Goal: Information Seeking & Learning: Compare options

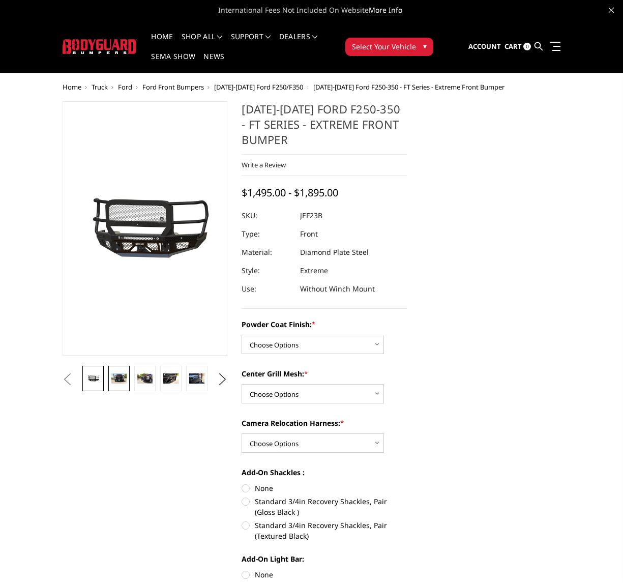
click at [122, 380] on img at bounding box center [118, 378] width 15 height 10
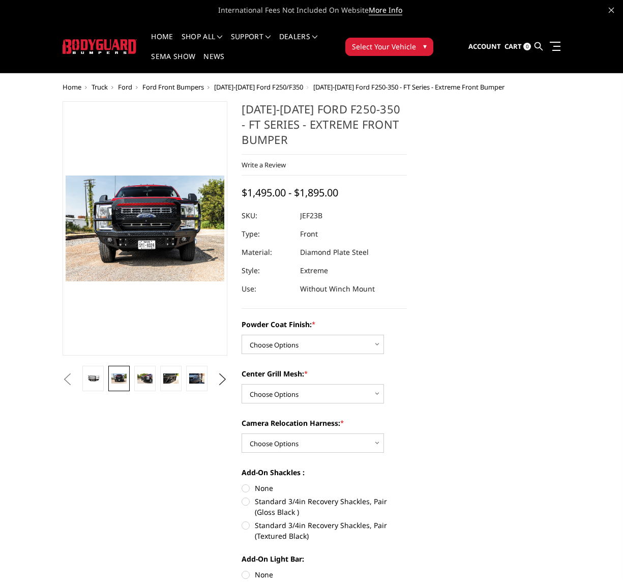
click at [75, 381] on button "Previous" at bounding box center [67, 379] width 15 height 15
click at [75, 377] on button "Previous" at bounding box center [67, 379] width 15 height 15
click at [75, 374] on button "Previous" at bounding box center [67, 379] width 15 height 15
click at [65, 378] on button "Previous" at bounding box center [67, 379] width 15 height 15
click at [75, 376] on button "Previous" at bounding box center [67, 379] width 15 height 15
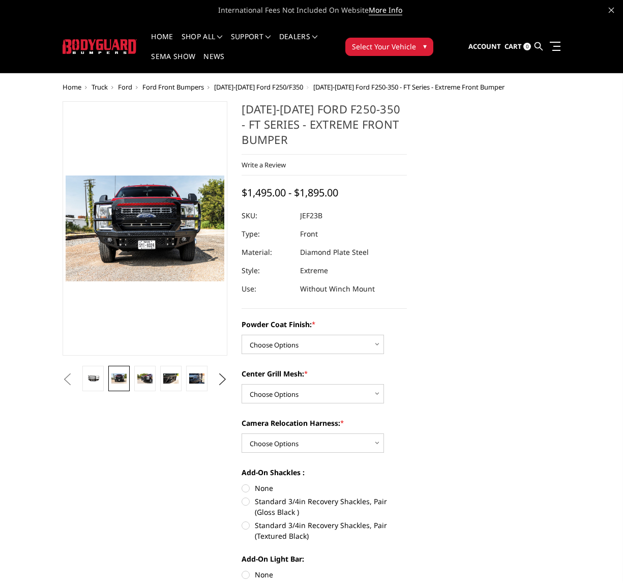
click at [75, 377] on button "Previous" at bounding box center [67, 379] width 15 height 15
click at [132, 381] on li at bounding box center [119, 379] width 26 height 27
click at [145, 381] on img at bounding box center [144, 378] width 15 height 10
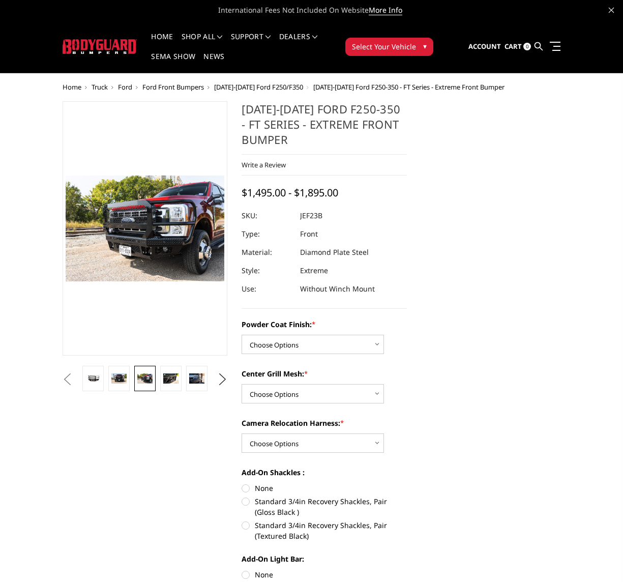
click at [75, 382] on button "Previous" at bounding box center [67, 379] width 15 height 15
click at [75, 379] on button "Previous" at bounding box center [67, 379] width 15 height 15
drag, startPoint x: 95, startPoint y: 375, endPoint x: 129, endPoint y: 376, distance: 34.1
click at [75, 374] on button "Previous" at bounding box center [67, 379] width 15 height 15
click at [65, 380] on button "Previous" at bounding box center [67, 379] width 15 height 15
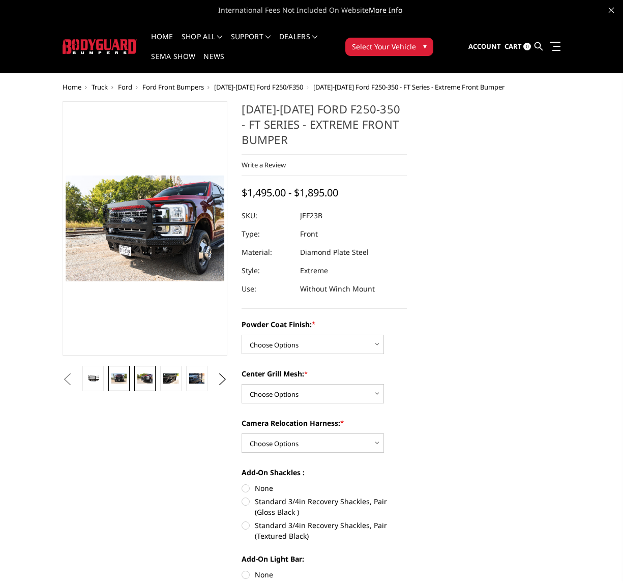
click at [108, 382] on link at bounding box center [118, 378] width 21 height 25
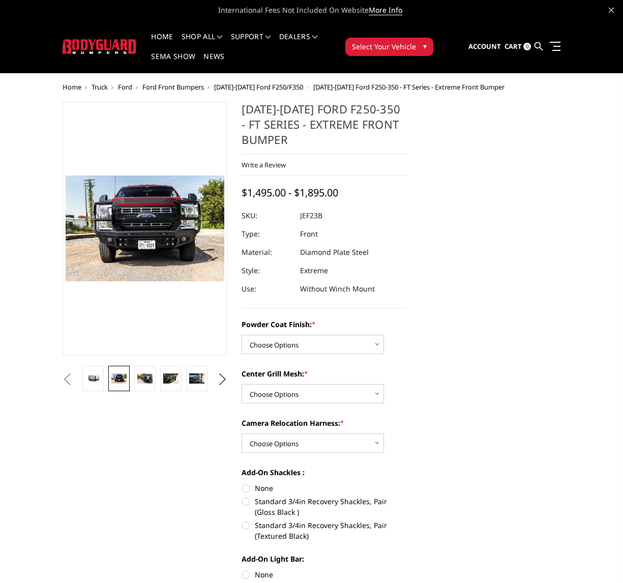
click at [105, 382] on li at bounding box center [93, 379] width 26 height 27
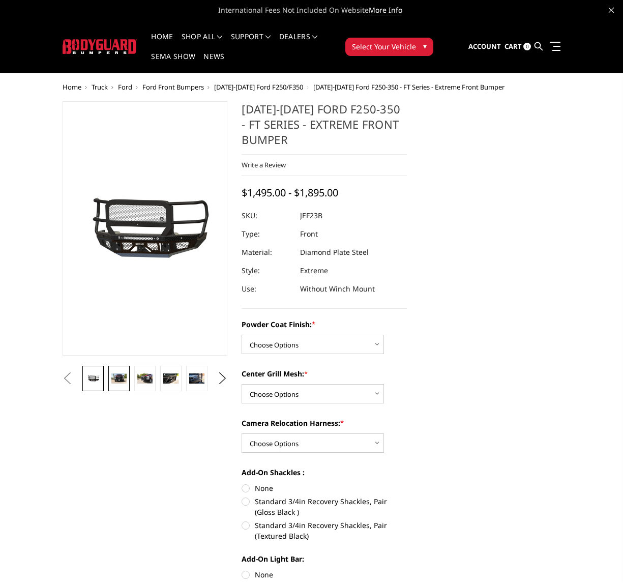
click at [123, 381] on img at bounding box center [118, 378] width 15 height 10
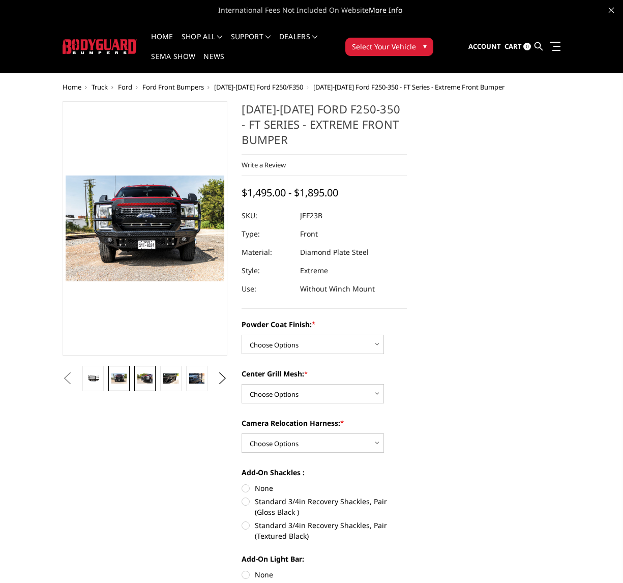
click at [141, 382] on img at bounding box center [144, 378] width 15 height 10
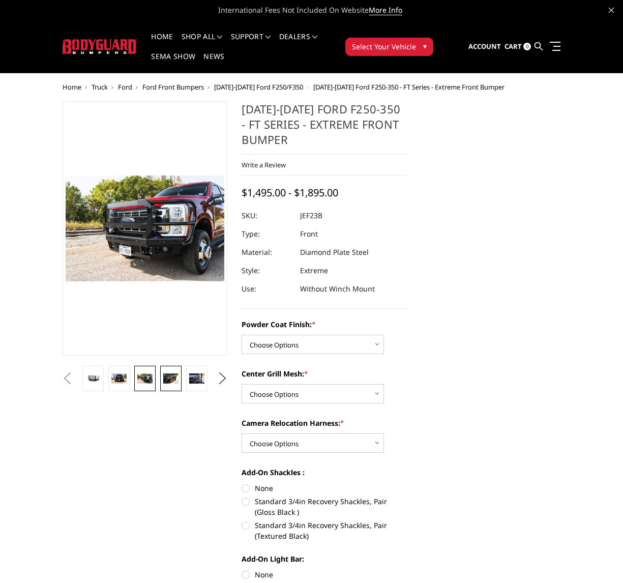
click at [170, 377] on img at bounding box center [170, 378] width 15 height 10
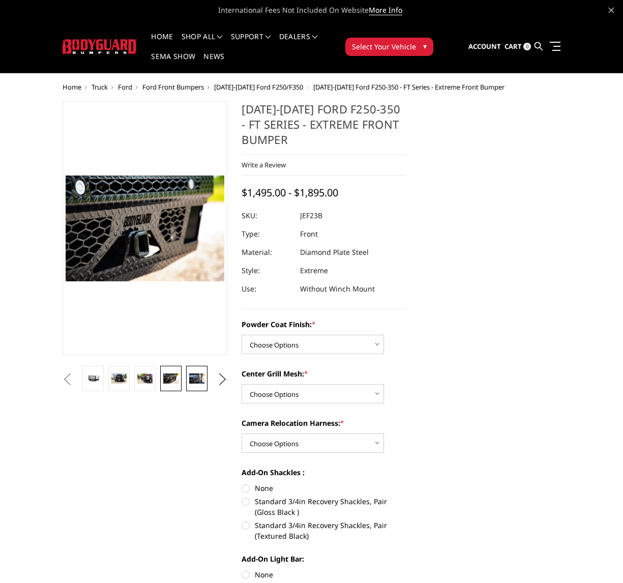
click at [194, 376] on img at bounding box center [196, 378] width 15 height 10
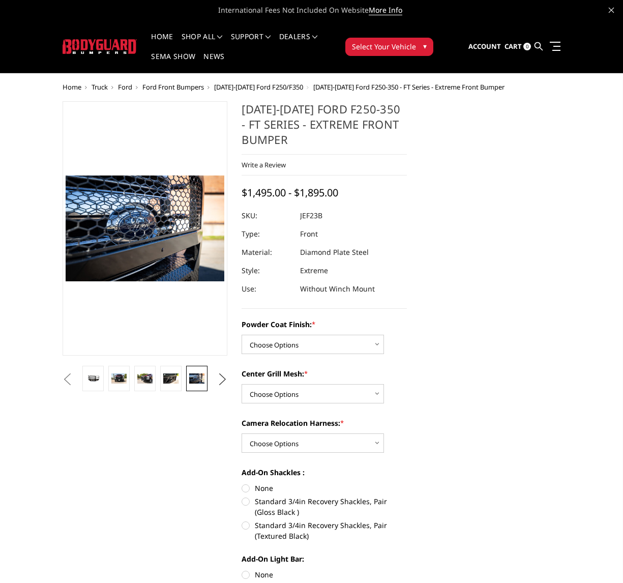
click at [224, 378] on button "Next" at bounding box center [222, 379] width 15 height 15
click at [193, 383] on img at bounding box center [196, 378] width 15 height 10
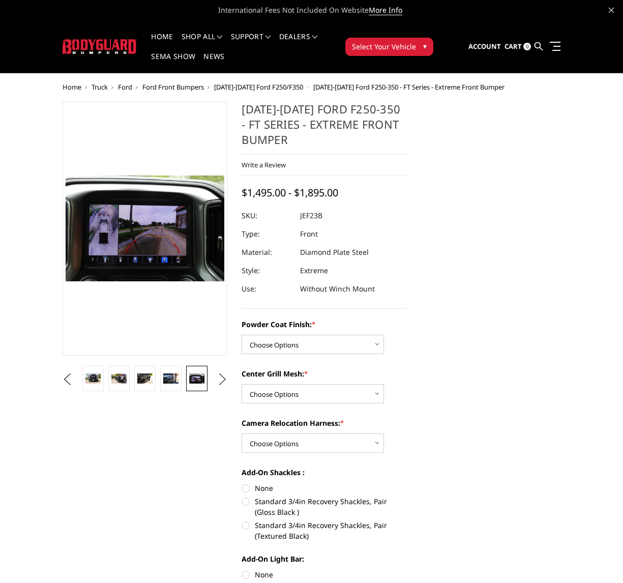
click at [223, 379] on button "Next" at bounding box center [222, 379] width 15 height 15
click at [195, 385] on img at bounding box center [196, 379] width 15 height 20
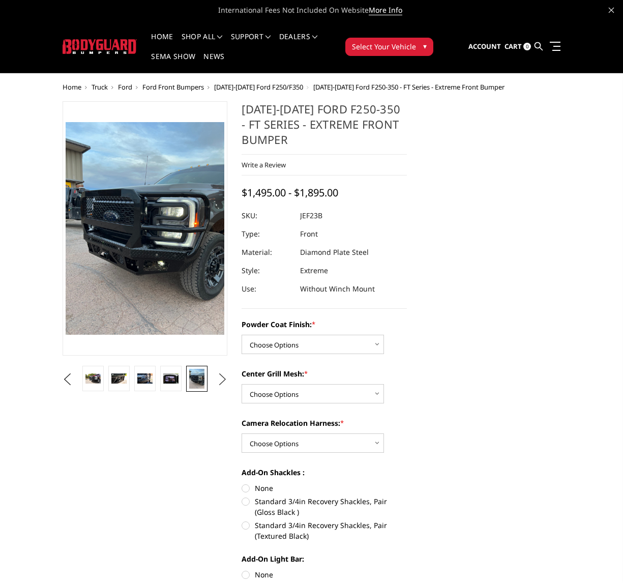
click at [227, 380] on button "Next" at bounding box center [222, 379] width 15 height 15
click at [197, 380] on img at bounding box center [196, 382] width 15 height 26
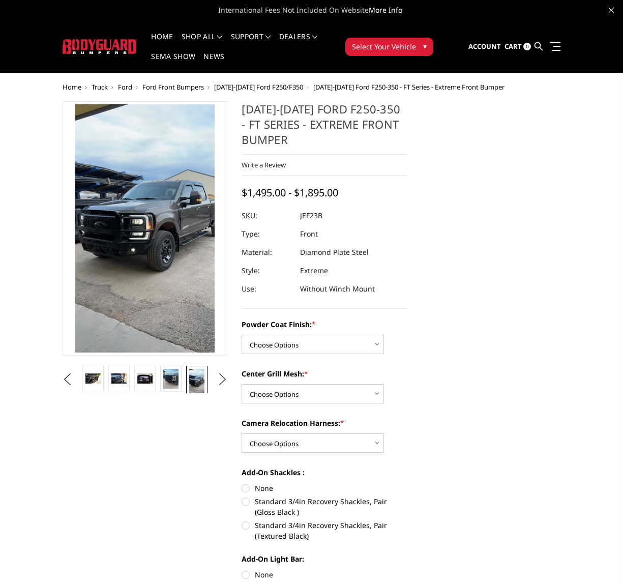
click at [218, 377] on button "Next" at bounding box center [222, 379] width 15 height 15
click at [200, 383] on img at bounding box center [196, 379] width 15 height 20
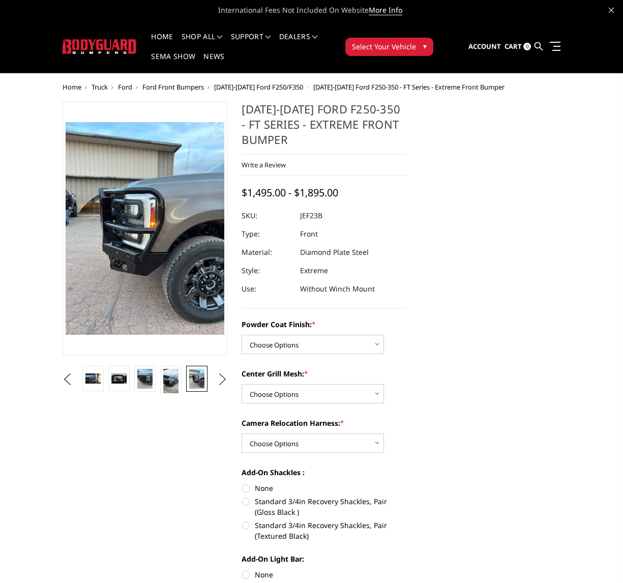
click at [223, 375] on button "Next" at bounding box center [222, 379] width 15 height 15
click at [195, 376] on img at bounding box center [196, 378] width 15 height 10
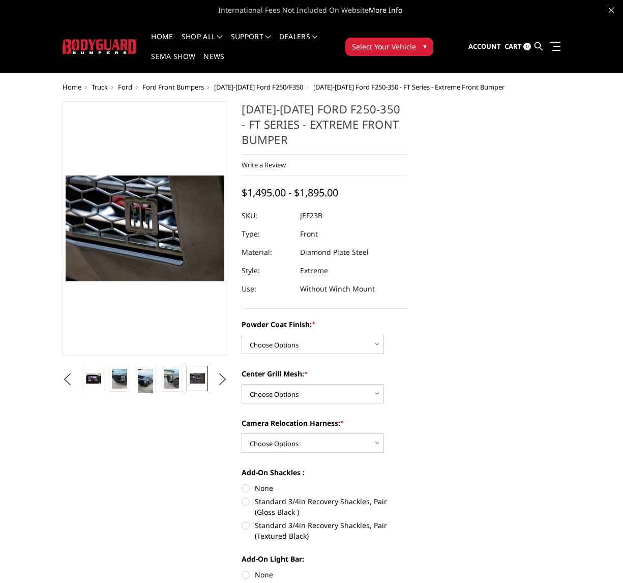
click at [265, 86] on span "[DATE]-[DATE] Ford F250/F350" at bounding box center [258, 86] width 89 height 9
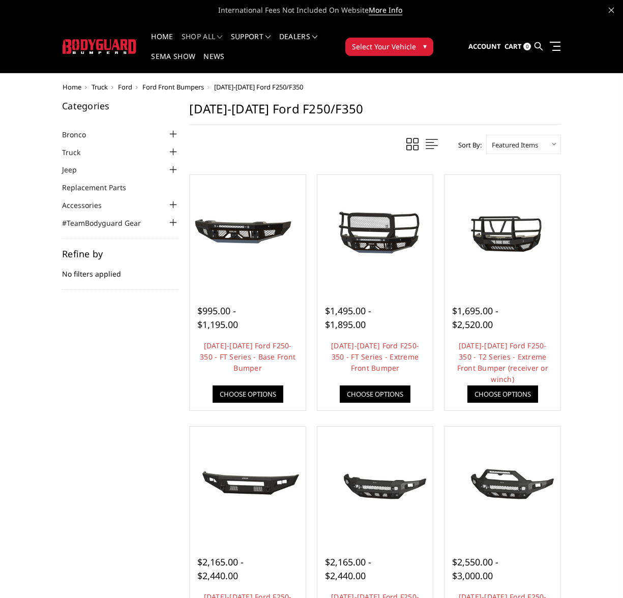
click at [125, 88] on span "Ford" at bounding box center [125, 86] width 14 height 9
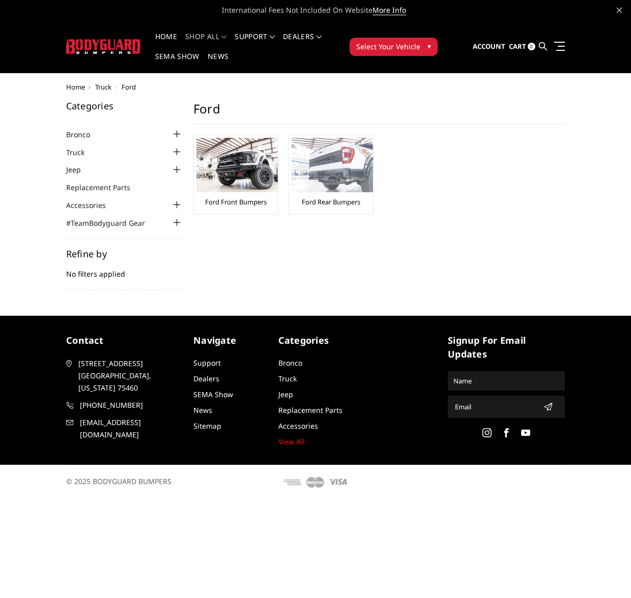
click at [309, 186] on img at bounding box center [332, 165] width 81 height 54
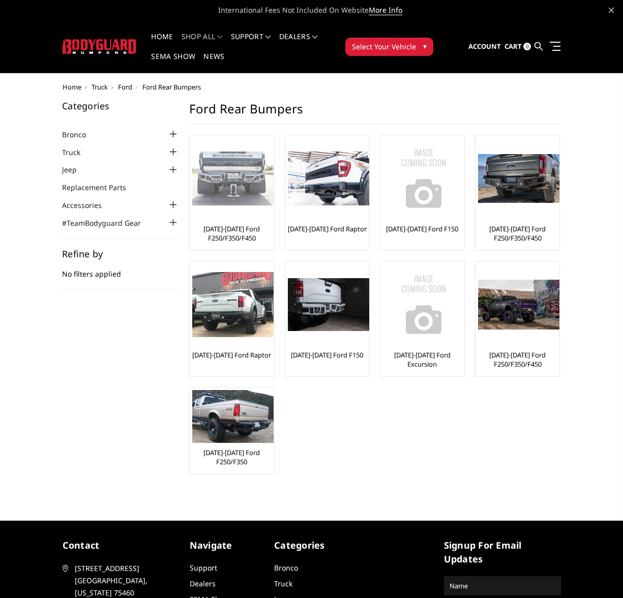
click at [236, 201] on img at bounding box center [232, 179] width 81 height 54
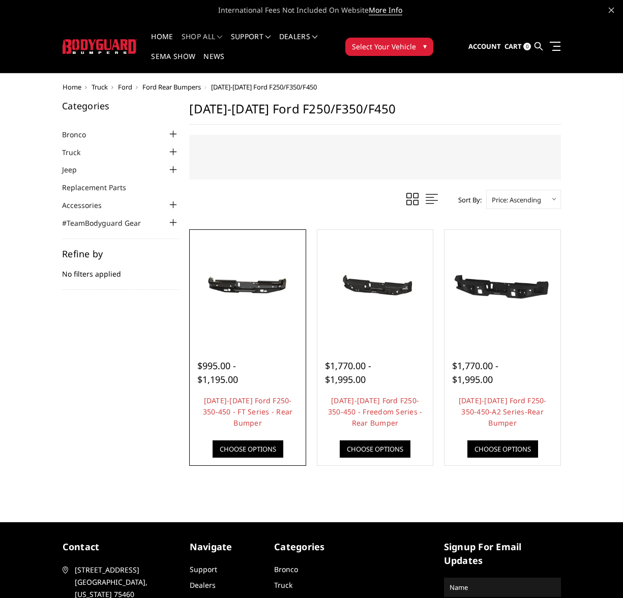
click at [261, 296] on img at bounding box center [247, 287] width 111 height 52
